Goal: Transaction & Acquisition: Purchase product/service

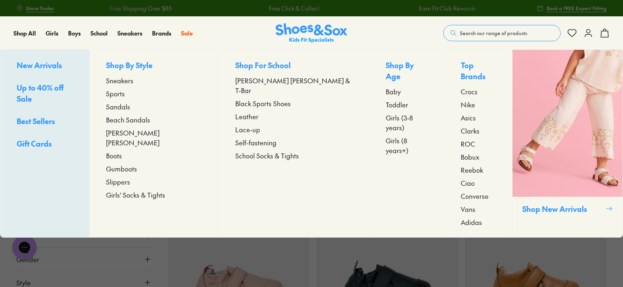
click at [386, 100] on span "Toddler" at bounding box center [397, 105] width 22 height 10
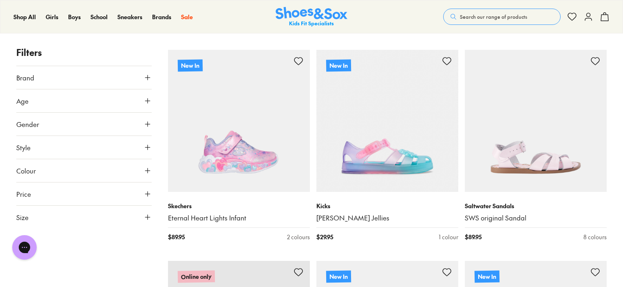
scroll to position [1835, 0]
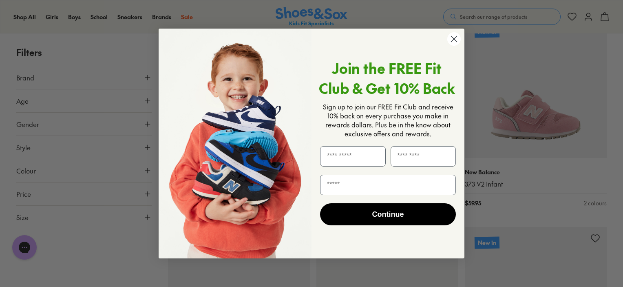
click at [451, 38] on circle "Close dialog" at bounding box center [453, 38] width 13 height 13
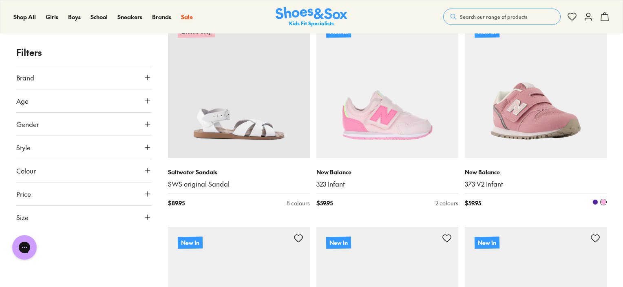
click at [593, 201] on span at bounding box center [596, 202] width 6 height 6
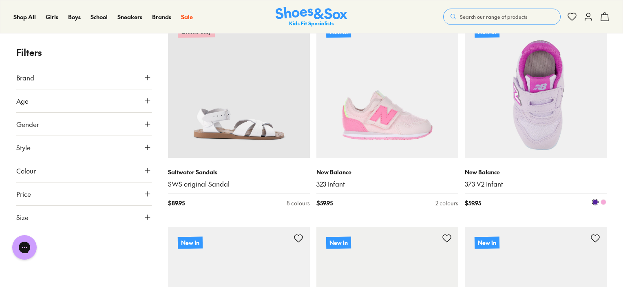
click at [600, 201] on button at bounding box center [603, 202] width 7 height 7
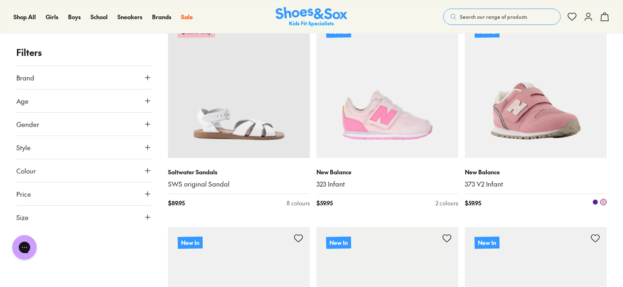
click at [604, 202] on span at bounding box center [604, 202] width 6 height 6
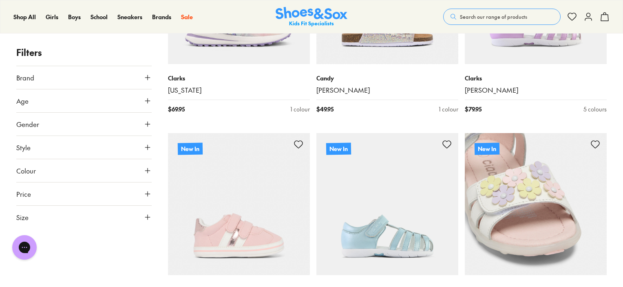
scroll to position [3916, 0]
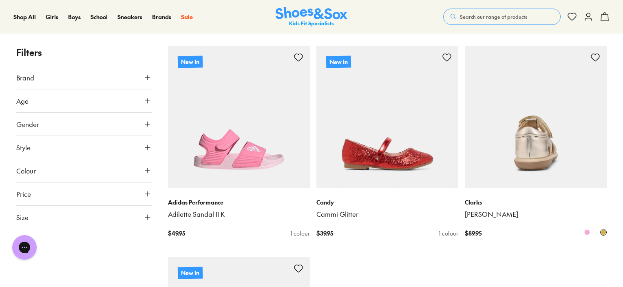
scroll to position [4364, 0]
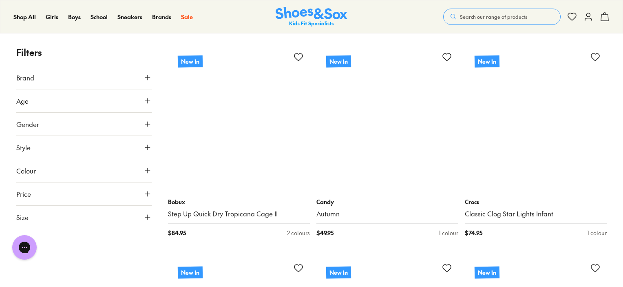
scroll to position [6689, 0]
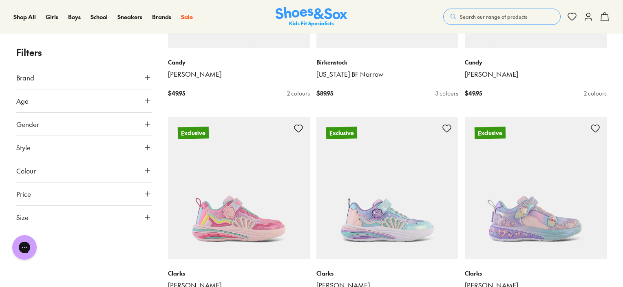
scroll to position [8443, 0]
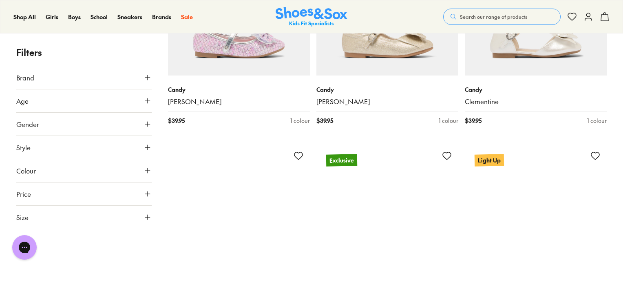
scroll to position [9340, 0]
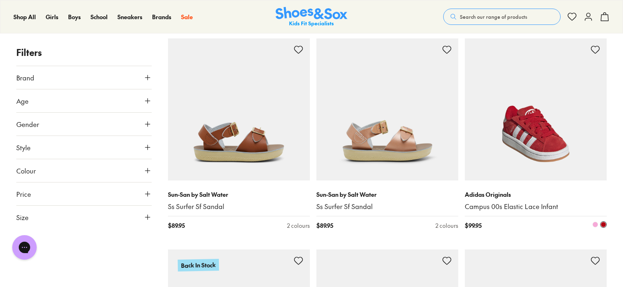
scroll to position [11502, 0]
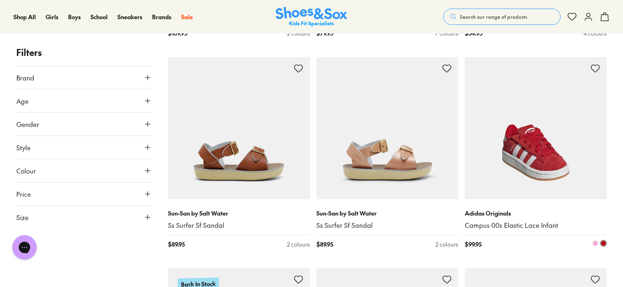
click at [596, 240] on span at bounding box center [596, 243] width 6 height 6
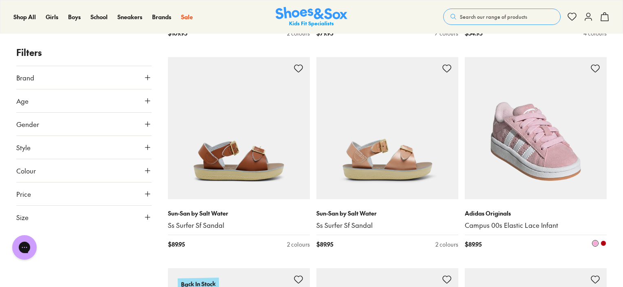
click at [604, 240] on span at bounding box center [604, 243] width 6 height 6
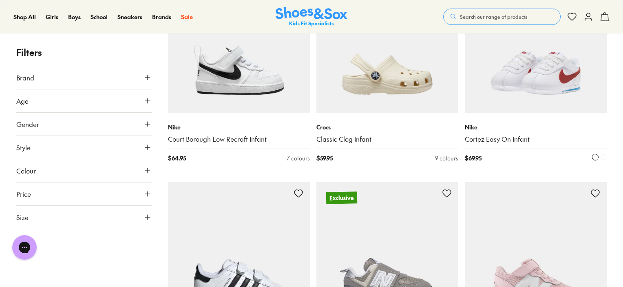
scroll to position [12604, 0]
